Goal: Task Accomplishment & Management: Manage account settings

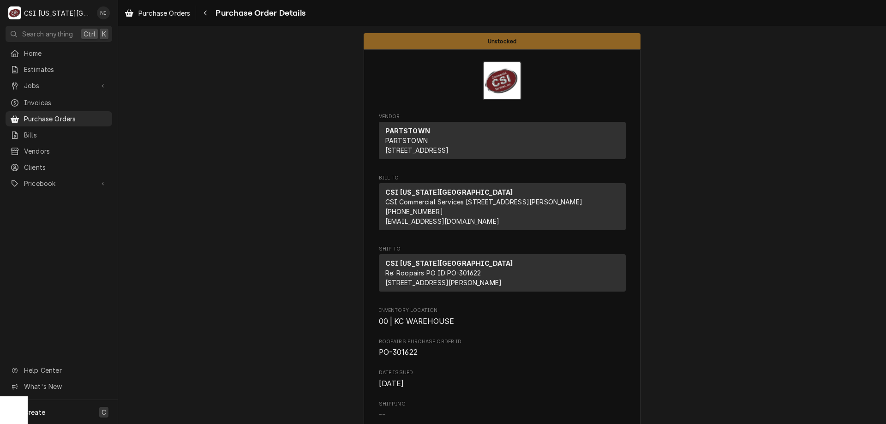
click at [72, 406] on div "Create C" at bounding box center [59, 412] width 118 height 24
click at [182, 351] on div "Purchase Order" at bounding box center [173, 349] width 62 height 10
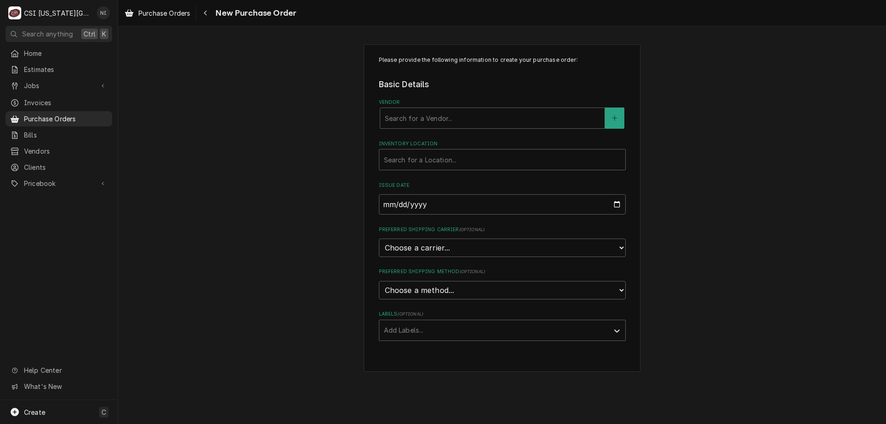
click at [407, 121] on div "Vendor" at bounding box center [492, 118] width 215 height 17
type input "home"
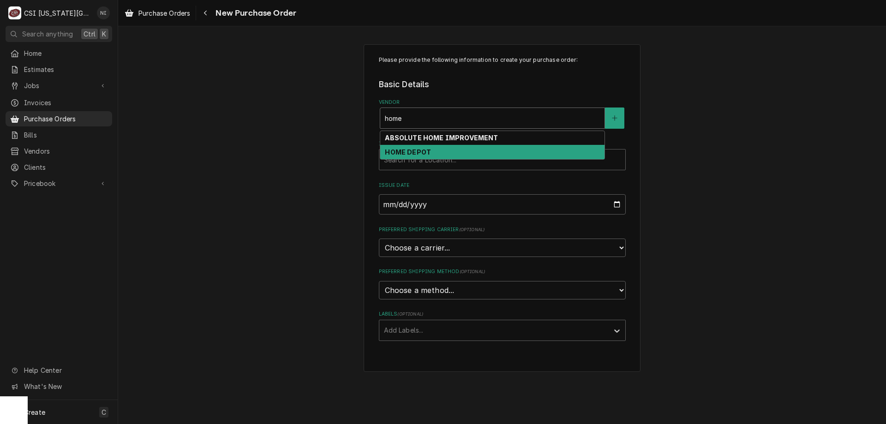
click at [427, 151] on strong "HOME DEPOT" at bounding box center [408, 152] width 46 height 8
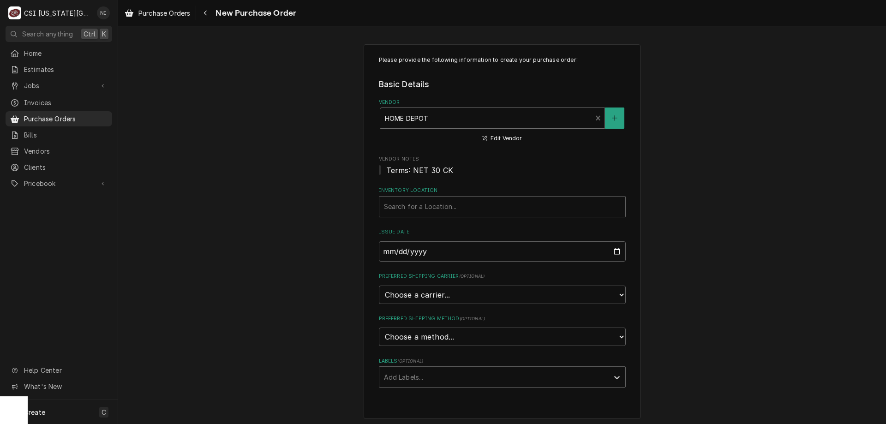
drag, startPoint x: 435, startPoint y: 203, endPoint x: 435, endPoint y: 211, distance: 8.3
click at [435, 207] on div "Inventory Location" at bounding box center [502, 206] width 237 height 17
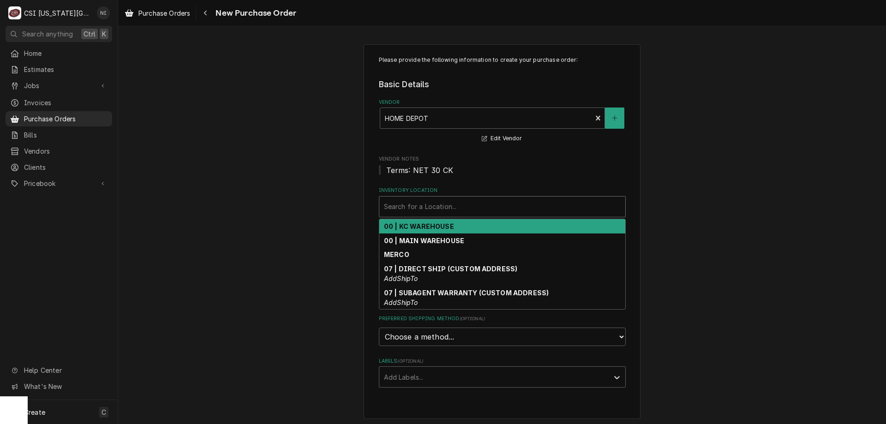
click at [427, 224] on strong "00 | KC WAREHOUSE" at bounding box center [419, 226] width 70 height 8
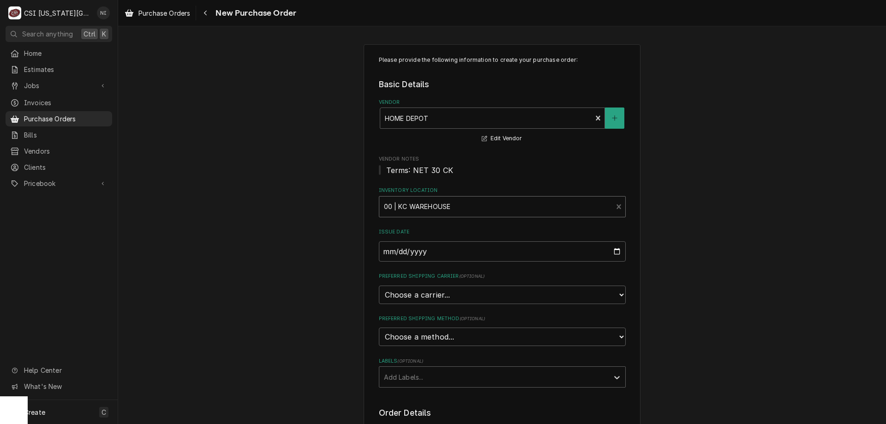
click at [412, 376] on div "Labels" at bounding box center [494, 377] width 220 height 17
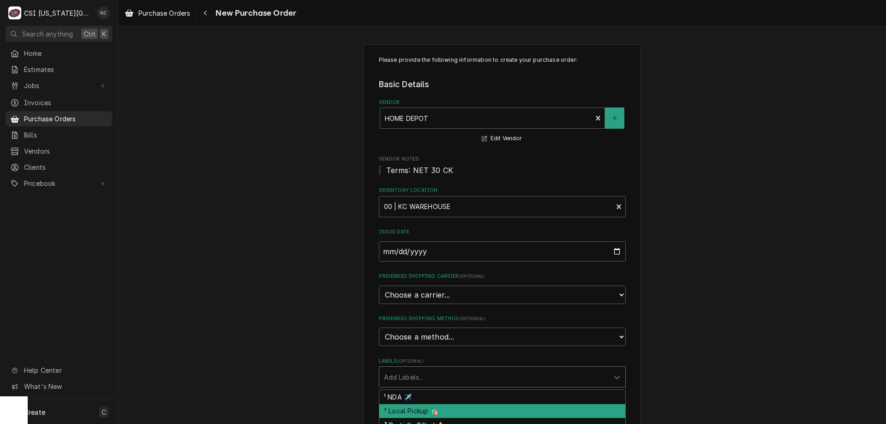
click at [408, 409] on div "² Local Pickup 🛍️" at bounding box center [502, 411] width 246 height 14
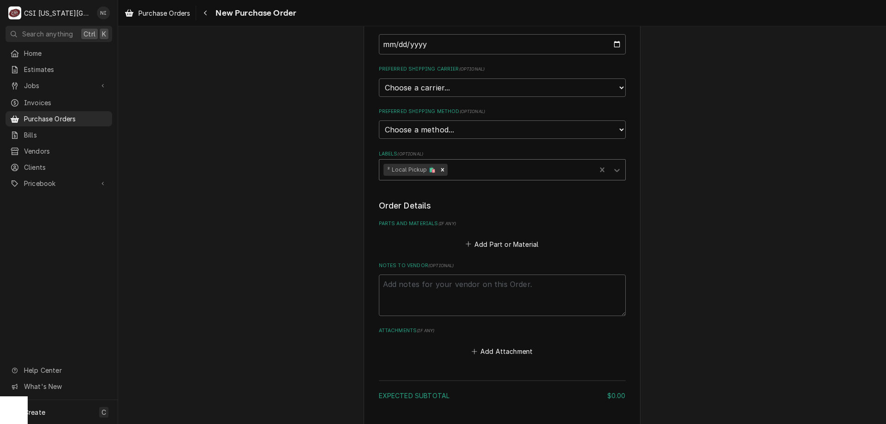
scroll to position [231, 0]
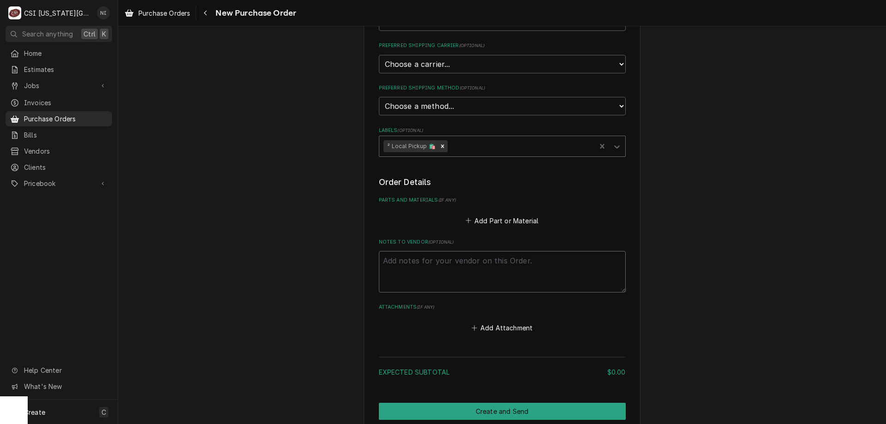
click at [422, 269] on textarea "Notes to Vendor ( optional )" at bounding box center [502, 272] width 247 height 42
type textarea "x"
type textarea "g"
type textarea "x"
type textarea "go"
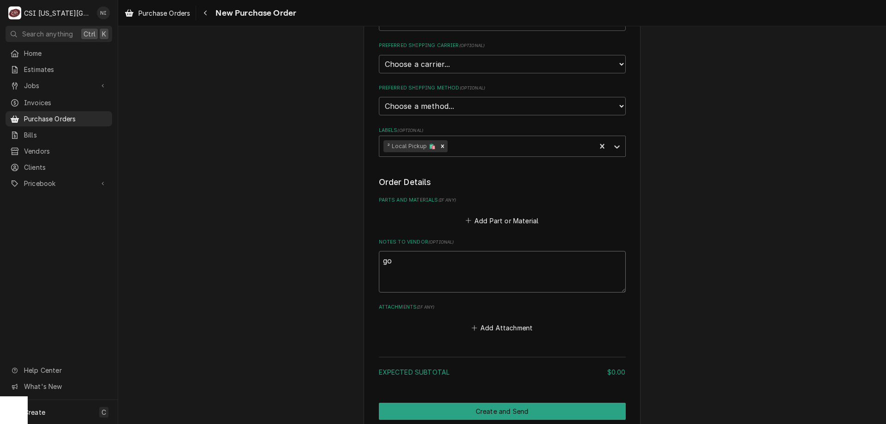
type textarea "x"
type textarea "goo"
type textarea "x"
type textarea "good"
type textarea "x"
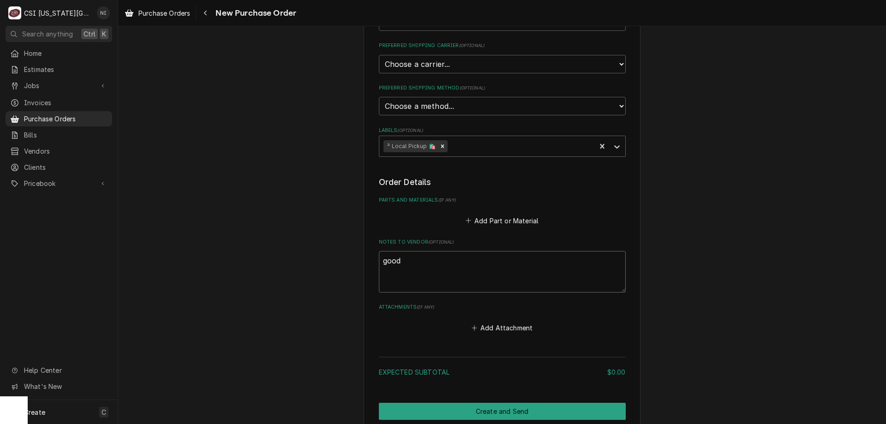
type textarea "goodr"
type textarea "x"
type textarea "goodri"
type textarea "x"
type textarea "goodric"
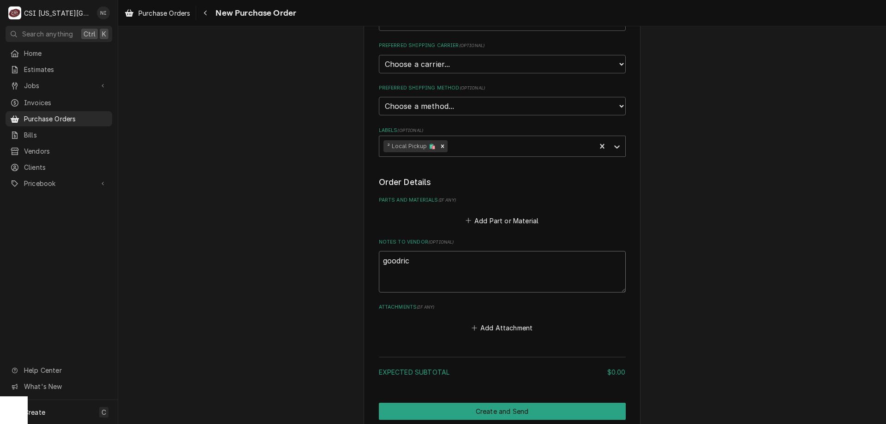
type textarea "x"
type textarea "goodrich"
type textarea "x"
type textarea "goodrich"
drag, startPoint x: 506, startPoint y: 215, endPoint x: 504, endPoint y: 223, distance: 8.1
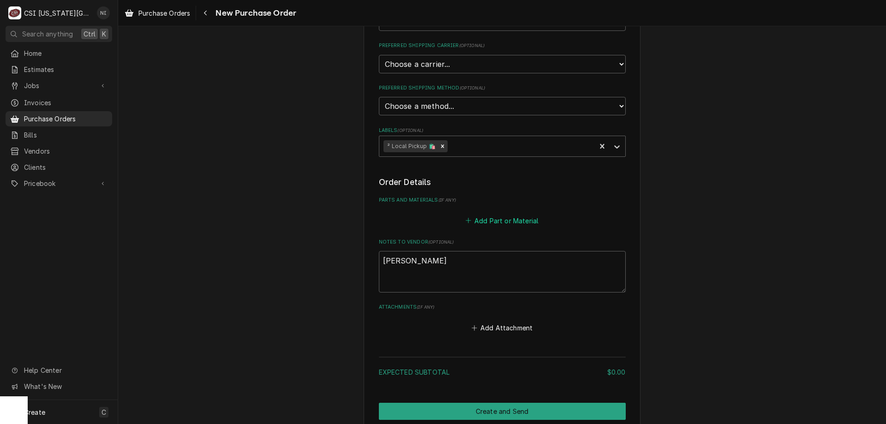
click at [506, 216] on button "Add Part or Material" at bounding box center [502, 220] width 76 height 13
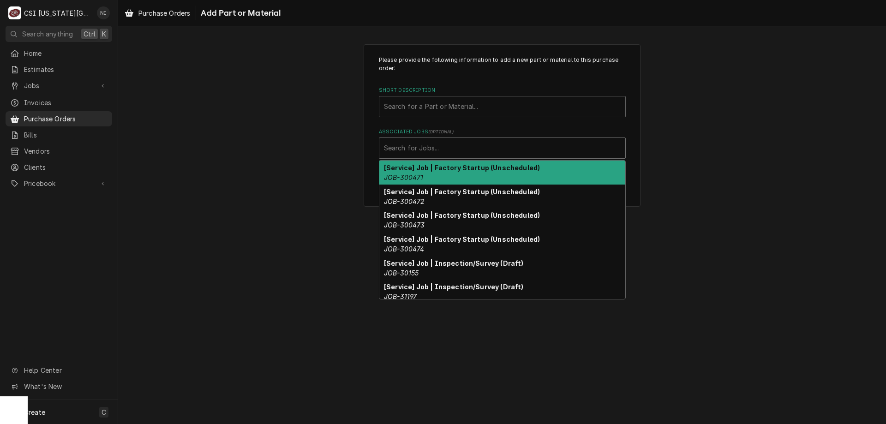
click at [460, 148] on div "Associated Jobs" at bounding box center [502, 148] width 237 height 17
paste input "32833"
type input "32833"
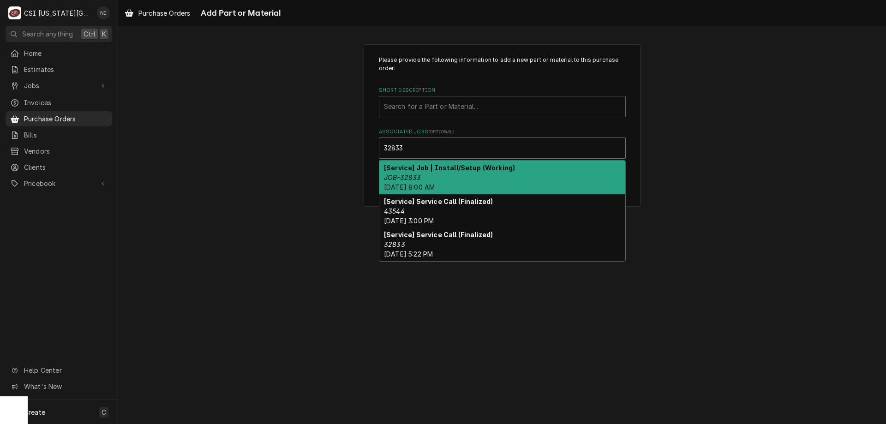
click at [500, 170] on strong "[Service] Job | Install/Setup (Working)" at bounding box center [449, 168] width 131 height 8
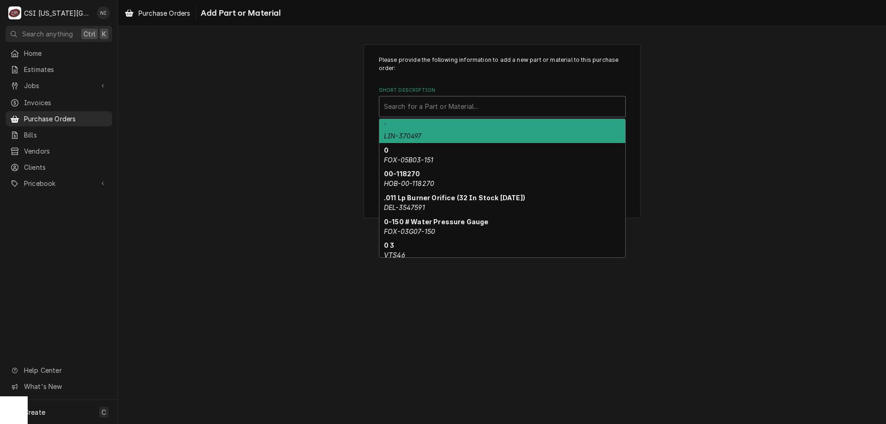
click at [455, 108] on div "Short Description" at bounding box center [502, 106] width 237 height 17
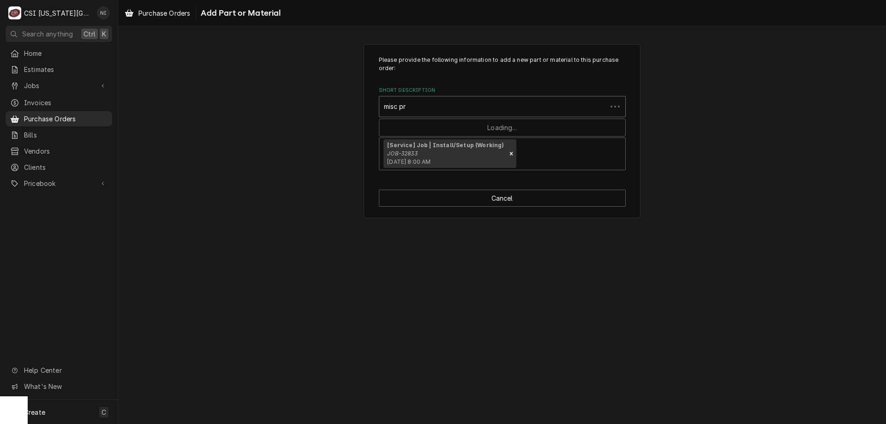
type input "misc pro"
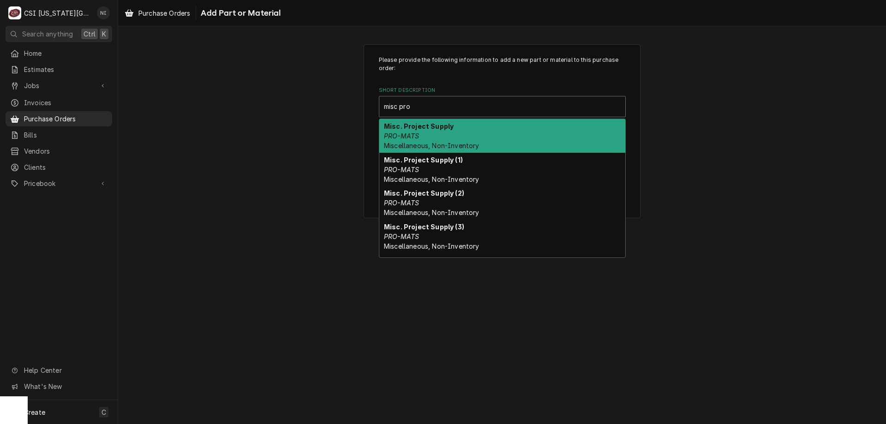
click at [469, 137] on div "Misc. Project Supply PRO-MATS Miscellaneous, Non-Inventory" at bounding box center [502, 136] width 246 height 34
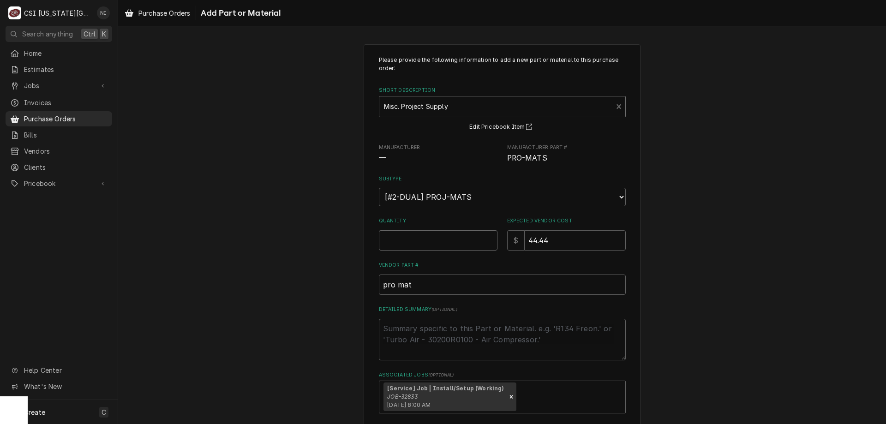
click at [446, 238] on input "Quantity" at bounding box center [438, 240] width 119 height 20
type textarea "x"
type input "1"
type textarea "x"
type input "0"
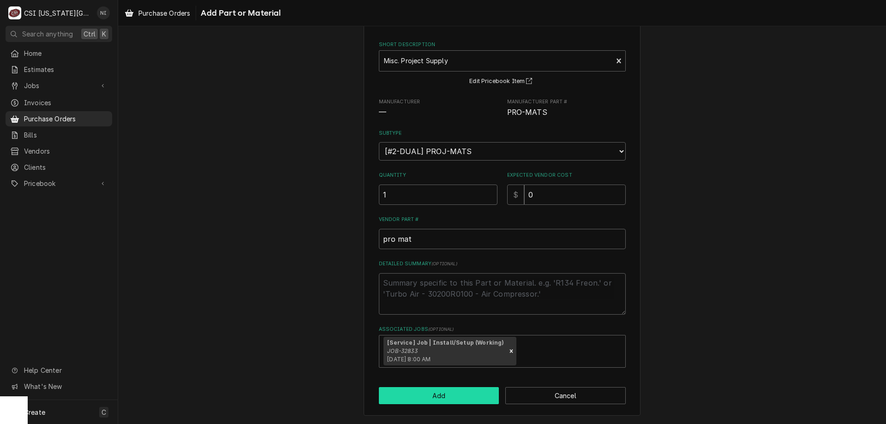
click at [451, 396] on button "Add" at bounding box center [439, 395] width 120 height 17
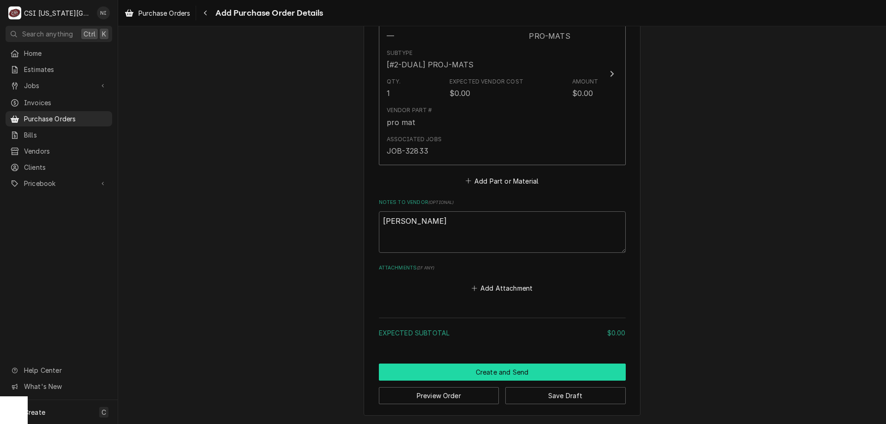
click at [508, 371] on button "Create and Send" at bounding box center [502, 372] width 247 height 17
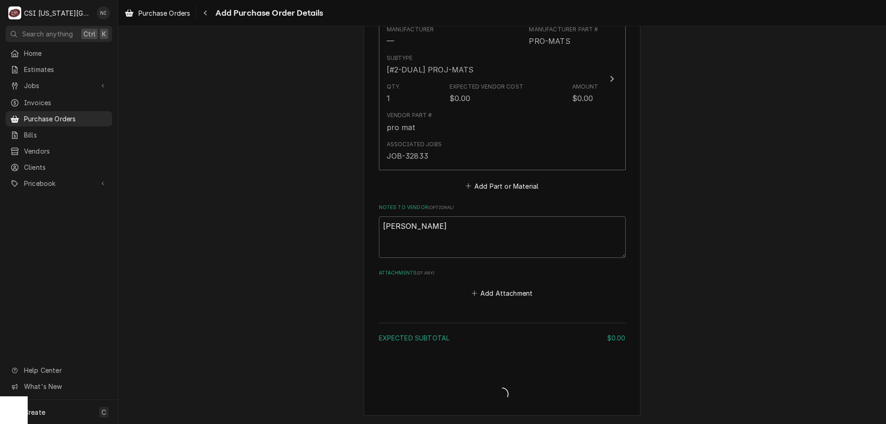
scroll to position [452, 0]
type textarea "x"
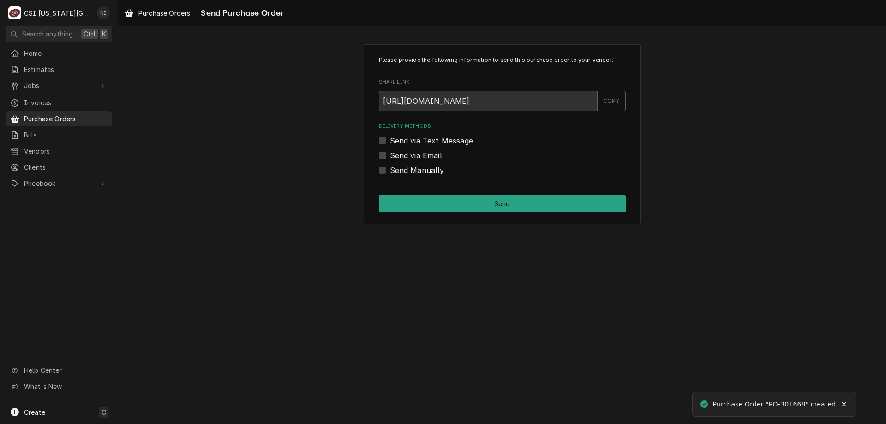
click at [390, 169] on label "Send Manually" at bounding box center [417, 170] width 54 height 11
click at [390, 169] on input "Send Manually" at bounding box center [513, 175] width 247 height 20
checkbox input "true"
click at [388, 187] on div "Please provide the following information to send this purchase order to your ve…" at bounding box center [502, 134] width 277 height 180
click at [390, 201] on button "Send" at bounding box center [502, 203] width 247 height 17
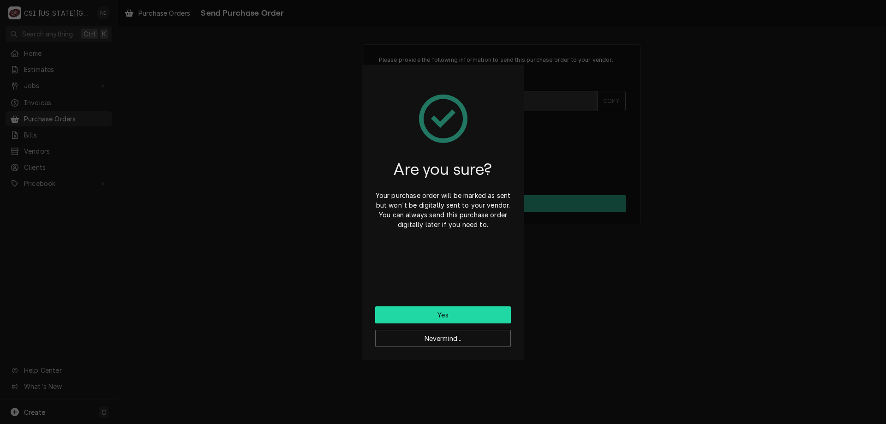
drag, startPoint x: 403, startPoint y: 310, endPoint x: 402, endPoint y: 315, distance: 4.6
click at [403, 313] on button "Yes" at bounding box center [443, 314] width 136 height 17
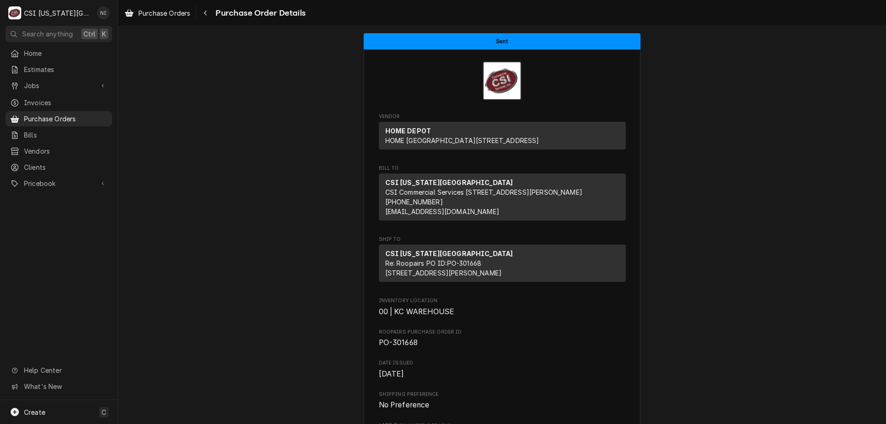
click at [81, 421] on div "Create C" at bounding box center [59, 412] width 118 height 24
click at [161, 352] on link "Purchase Order" at bounding box center [165, 348] width 83 height 15
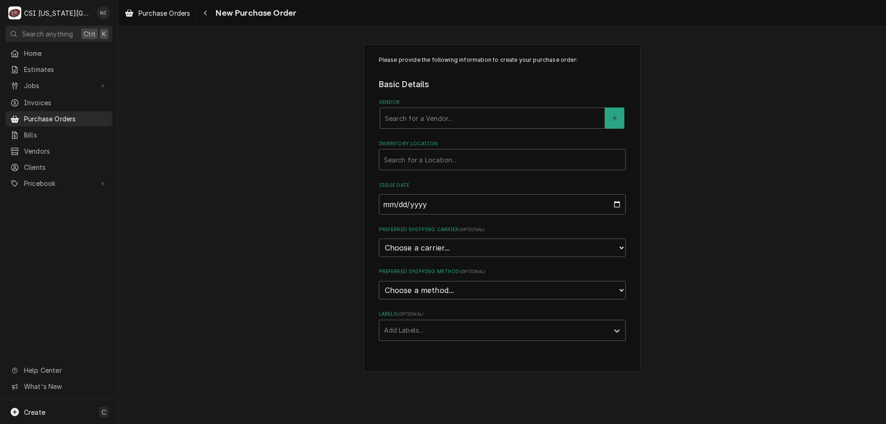
click at [434, 115] on div "Vendor" at bounding box center [492, 118] width 215 height 17
type input "i"
type input "interst"
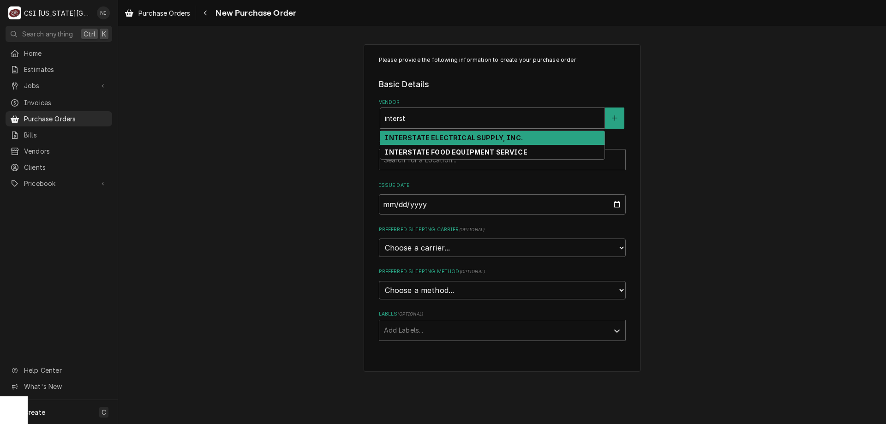
click at [420, 141] on strong "INTERSTATE ELECTRICAL SUPPLY, INC." at bounding box center [453, 138] width 137 height 8
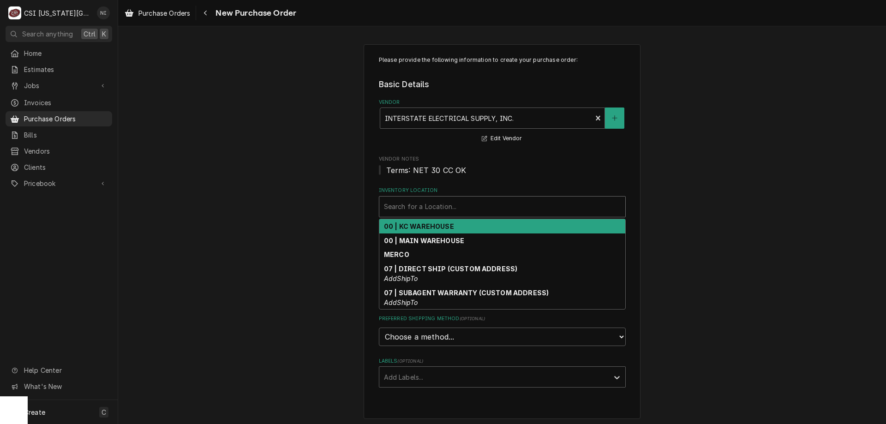
click at [413, 209] on div "Inventory Location" at bounding box center [502, 206] width 237 height 17
click at [410, 230] on strong "00 | KC WAREHOUSE" at bounding box center [419, 226] width 70 height 8
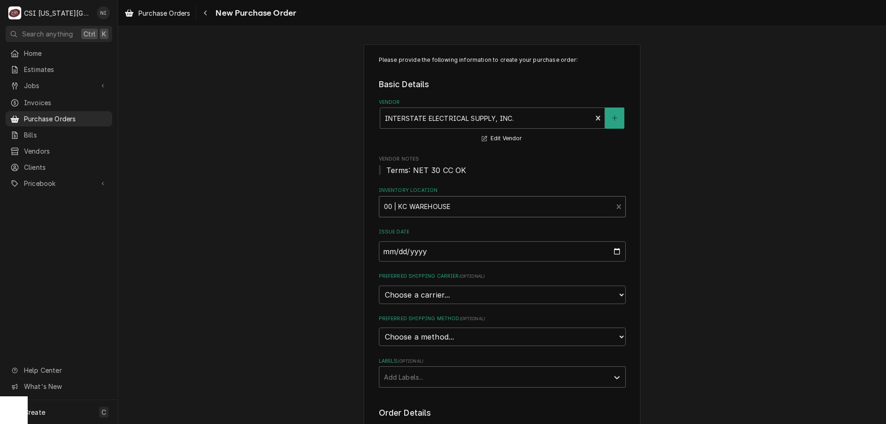
click at [409, 376] on div "Labels" at bounding box center [494, 377] width 220 height 17
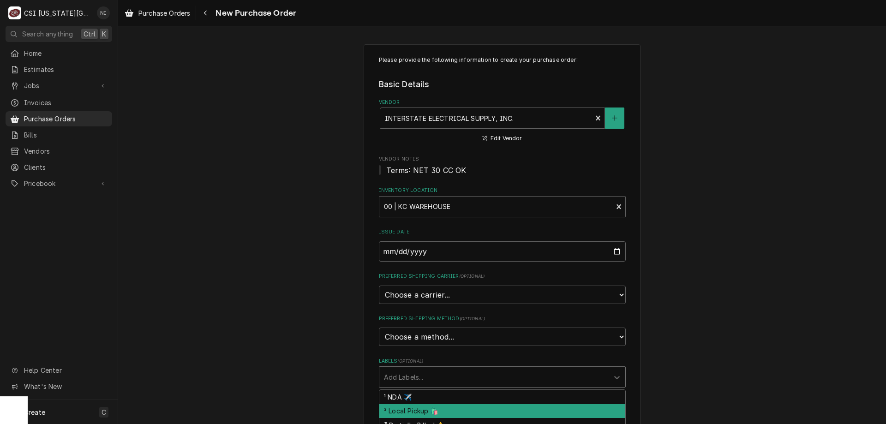
drag, startPoint x: 405, startPoint y: 407, endPoint x: 555, endPoint y: 353, distance: 159.2
click at [405, 407] on div "² Local Pickup 🛍️" at bounding box center [502, 411] width 246 height 14
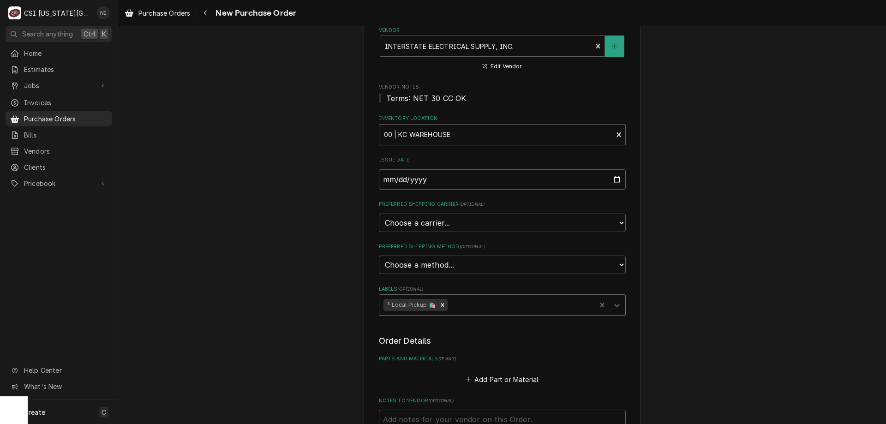
scroll to position [92, 0]
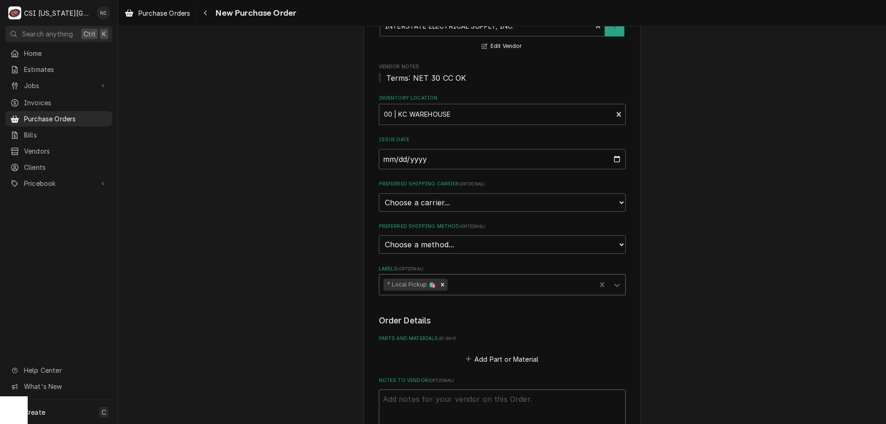
click at [475, 395] on textarea "Notes to Vendor ( optional )" at bounding box center [502, 410] width 247 height 42
type textarea "x"
type textarea "m"
type textarea "x"
type textarea "me"
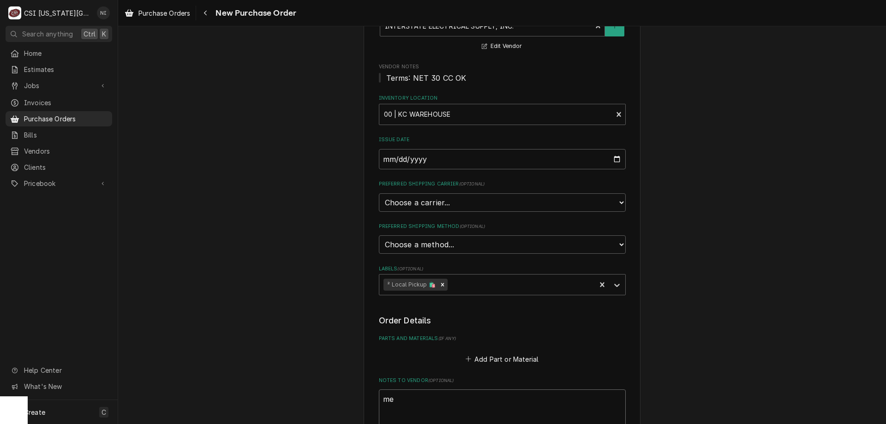
type textarea "x"
type textarea "men"
type textarea "x"
type textarea "mend"
type textarea "x"
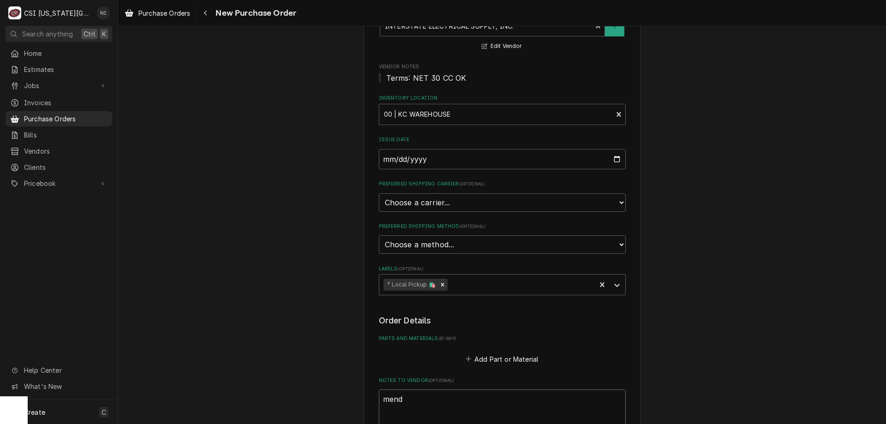
type textarea "mendn"
type textarea "x"
type textarea "mend"
type textarea "x"
type textarea "mendo"
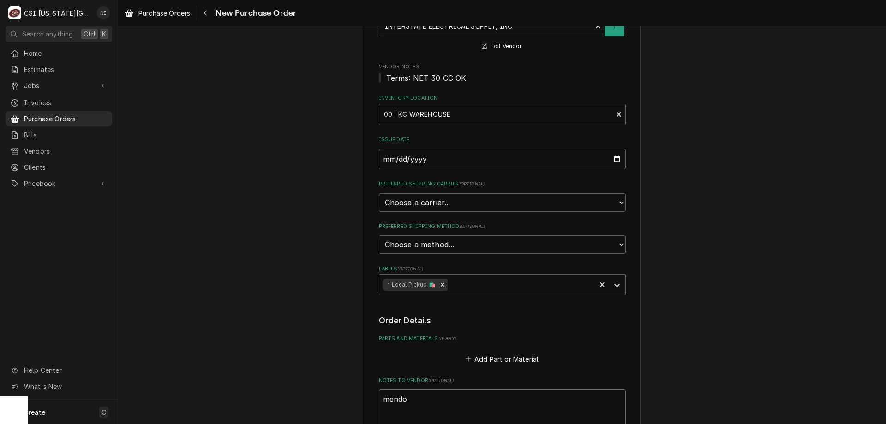
type textarea "x"
type textarea "mendom"
type textarea "x"
type textarea "mendomn"
type textarea "x"
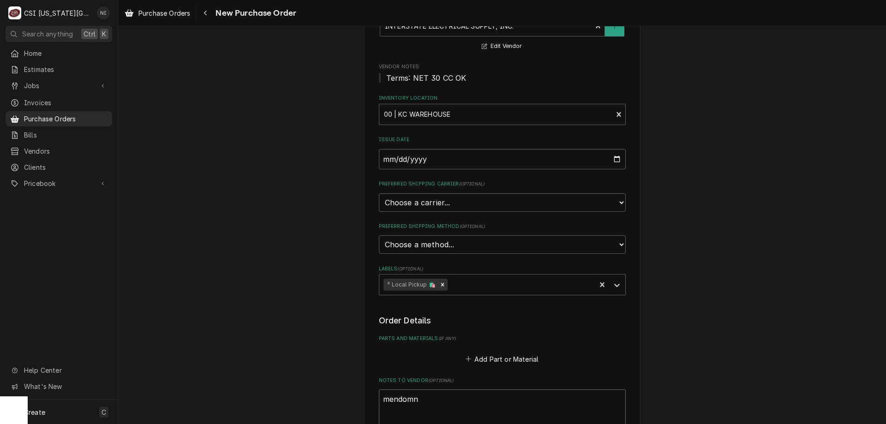
type textarea "mendom"
type textarea "x"
type textarea "mendo"
type textarea "x"
type textarea "mendon"
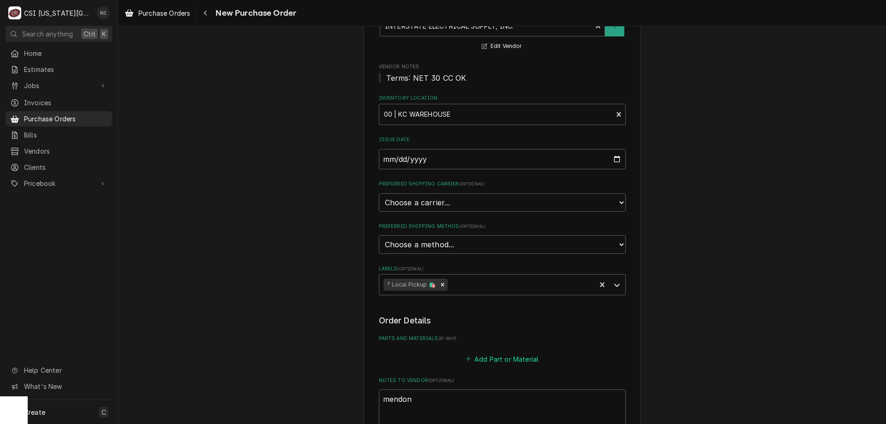
click at [494, 363] on button "Add Part or Material" at bounding box center [502, 358] width 76 height 13
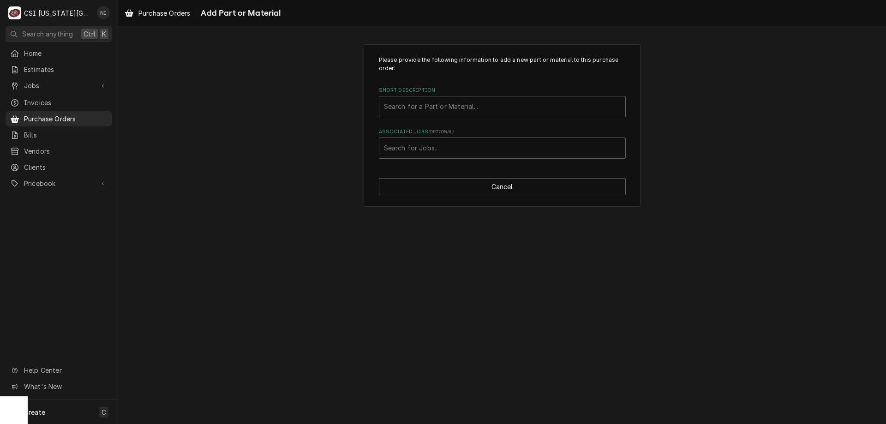
click at [467, 147] on div "Associated Jobs" at bounding box center [502, 148] width 237 height 17
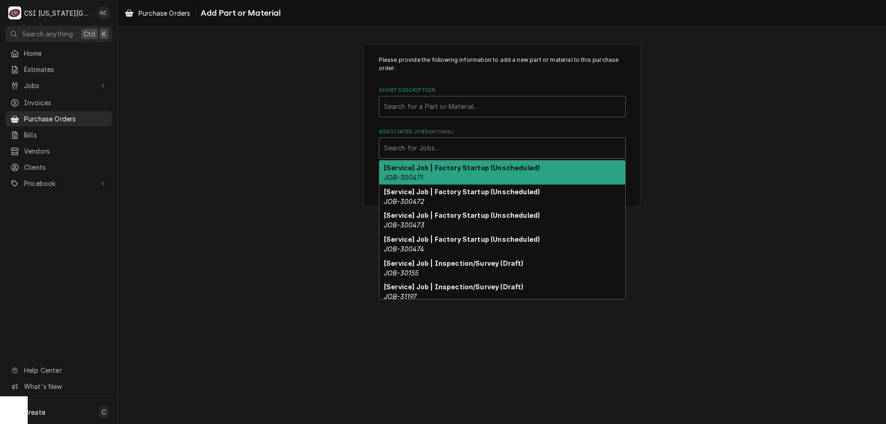
paste input "33048"
type input "33048"
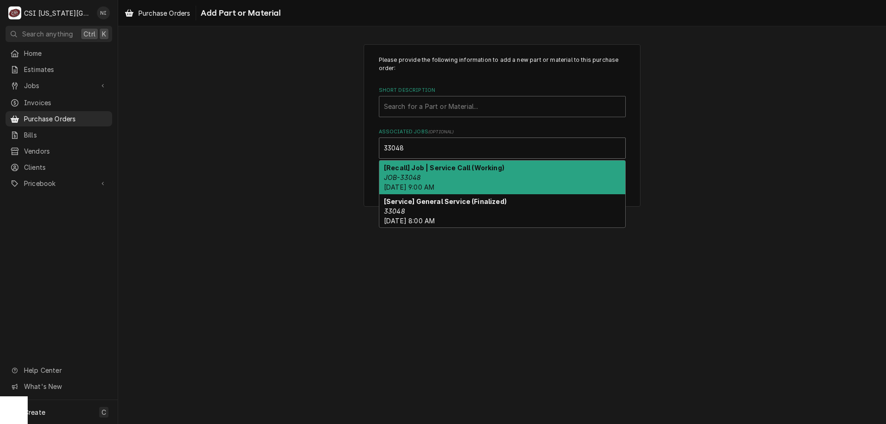
drag, startPoint x: 434, startPoint y: 174, endPoint x: 434, endPoint y: 138, distance: 36.4
click at [434, 173] on div "[Recall] Job | Service Call (Working) JOB-33048 [DATE] 9:00 AM" at bounding box center [502, 178] width 246 height 34
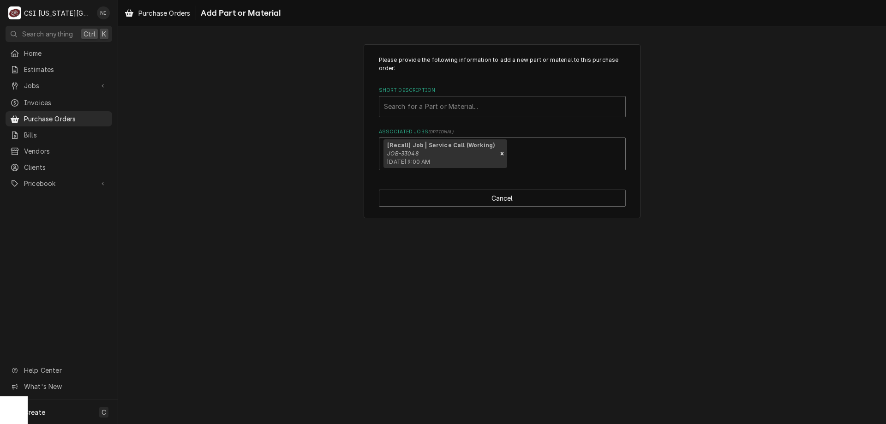
click at [430, 104] on div "Short Description" at bounding box center [502, 106] width 237 height 17
type input "misc serv"
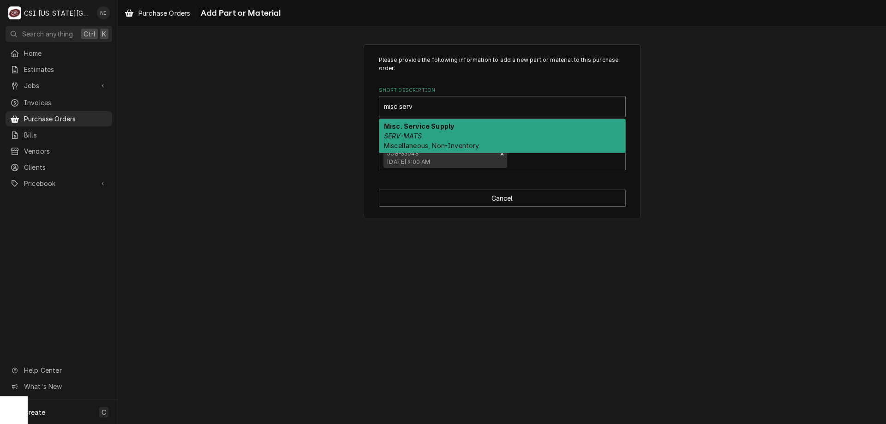
click at [420, 128] on strong "Misc. Service Supply" at bounding box center [419, 126] width 70 height 8
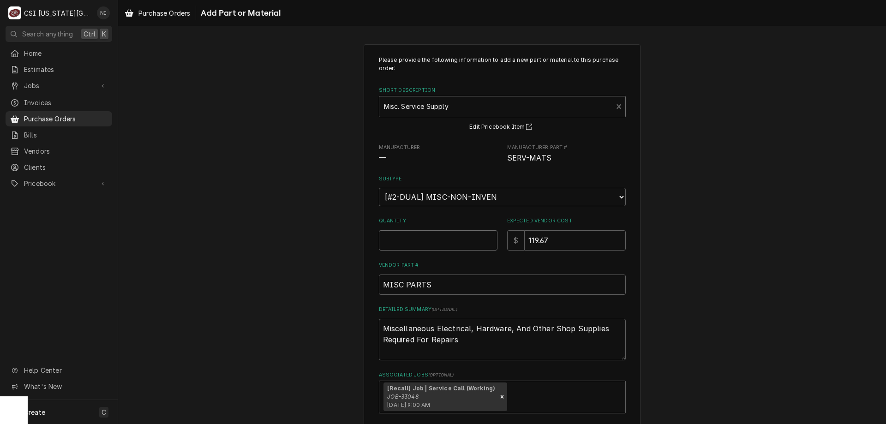
click at [432, 245] on input "Quantity" at bounding box center [438, 240] width 119 height 20
type textarea "x"
type input "1"
type textarea "x"
type input "0"
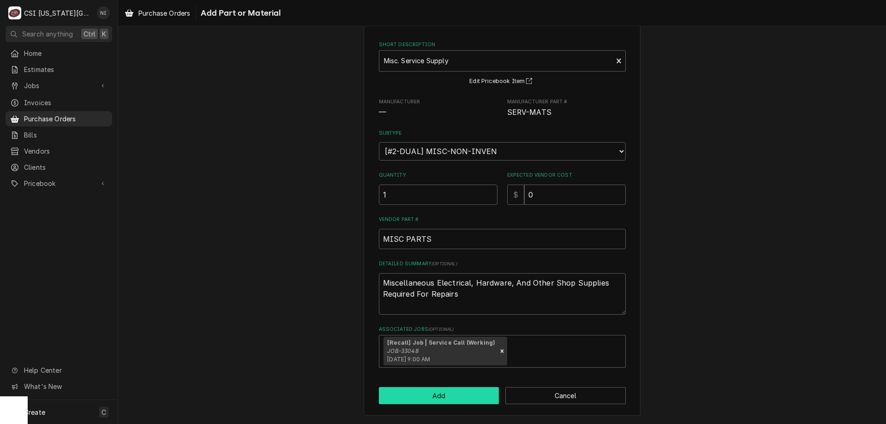
click at [450, 397] on button "Add" at bounding box center [439, 395] width 120 height 17
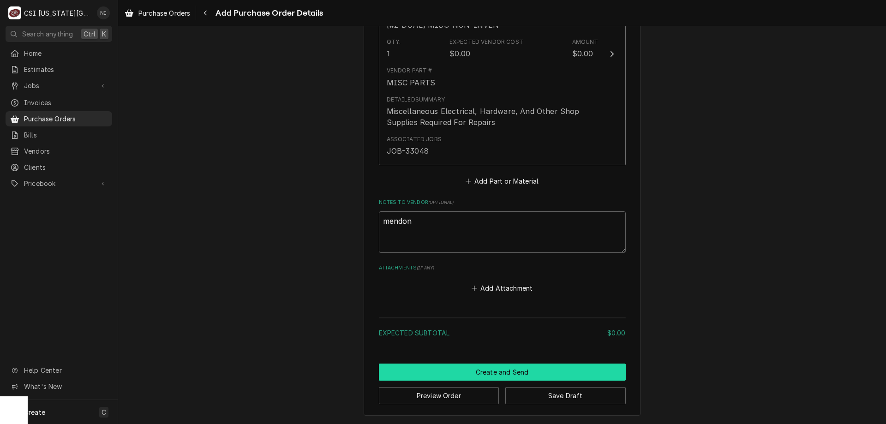
click at [499, 374] on button "Create and Send" at bounding box center [502, 372] width 247 height 17
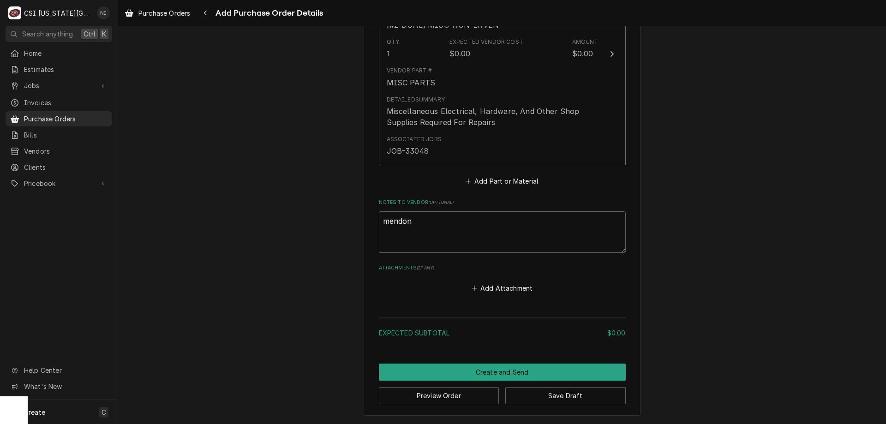
scroll to position [492, 0]
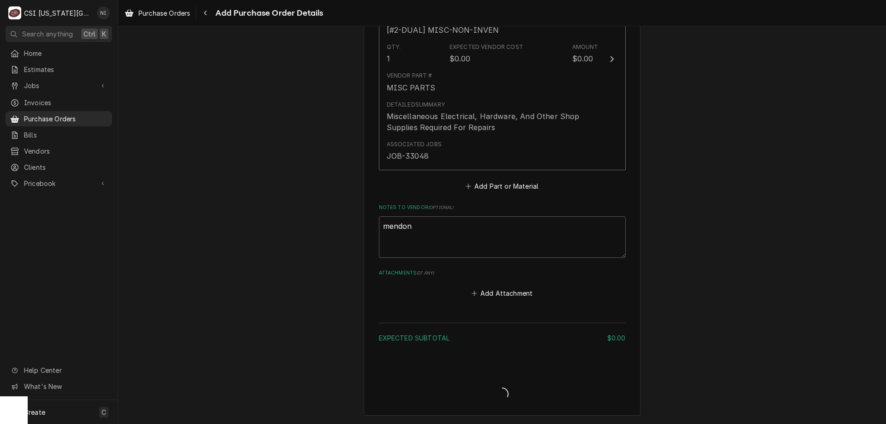
type textarea "x"
